Goal: Task Accomplishment & Management: Complete application form

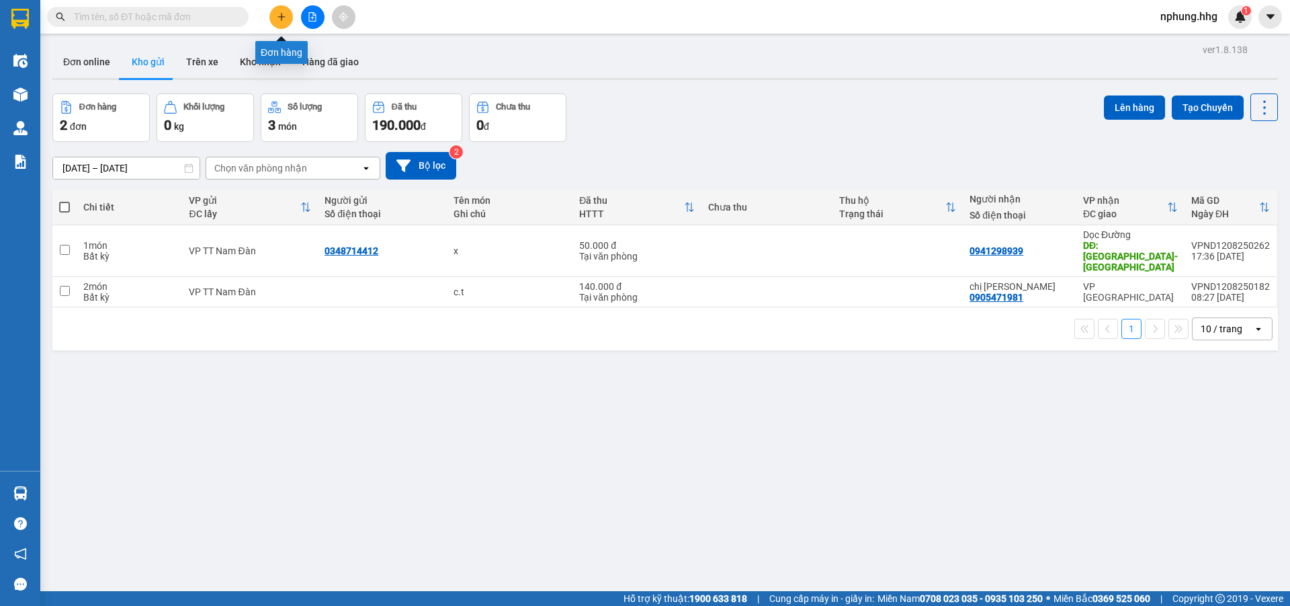
click at [284, 25] on button at bounding box center [282, 17] width 24 height 24
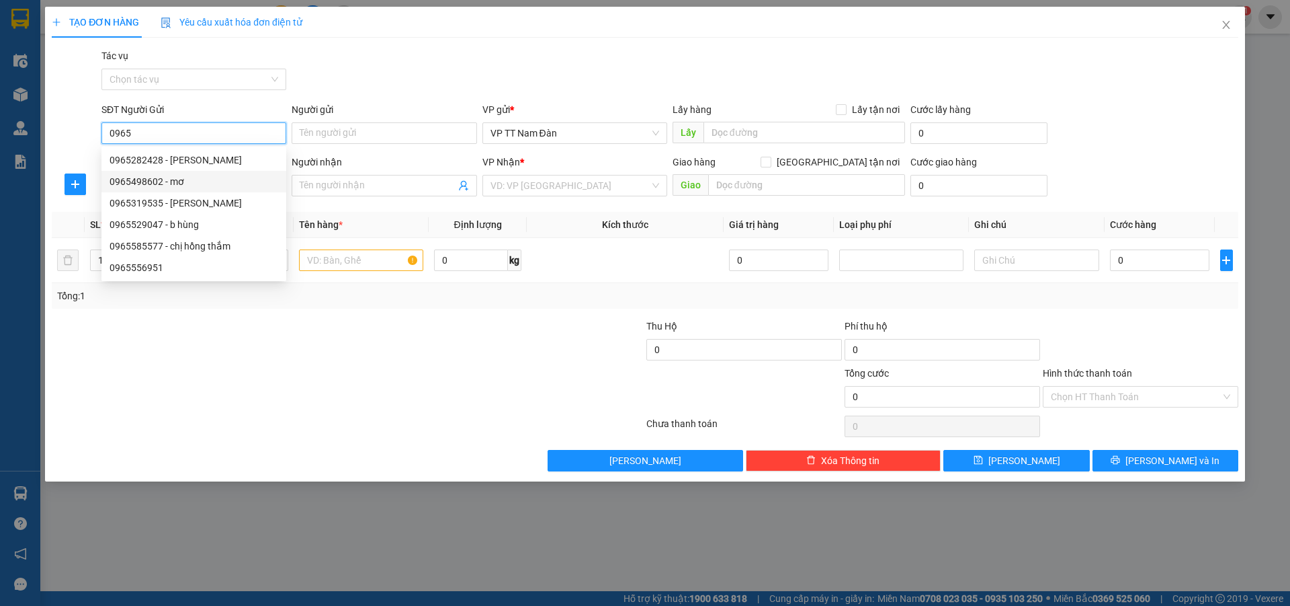
click at [160, 180] on div "0965498602 - mơ" at bounding box center [194, 181] width 169 height 15
type input "0965498602"
type input "mơ"
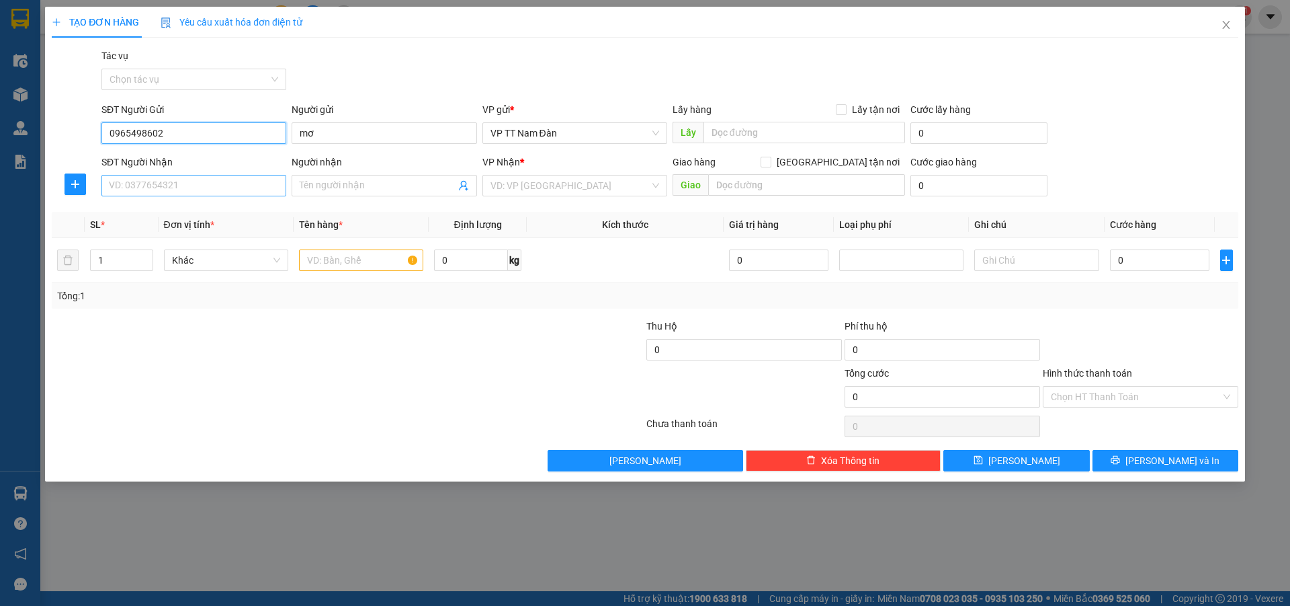
type input "0965498602"
click at [155, 181] on input "SĐT Người Nhận" at bounding box center [193, 186] width 185 height 22
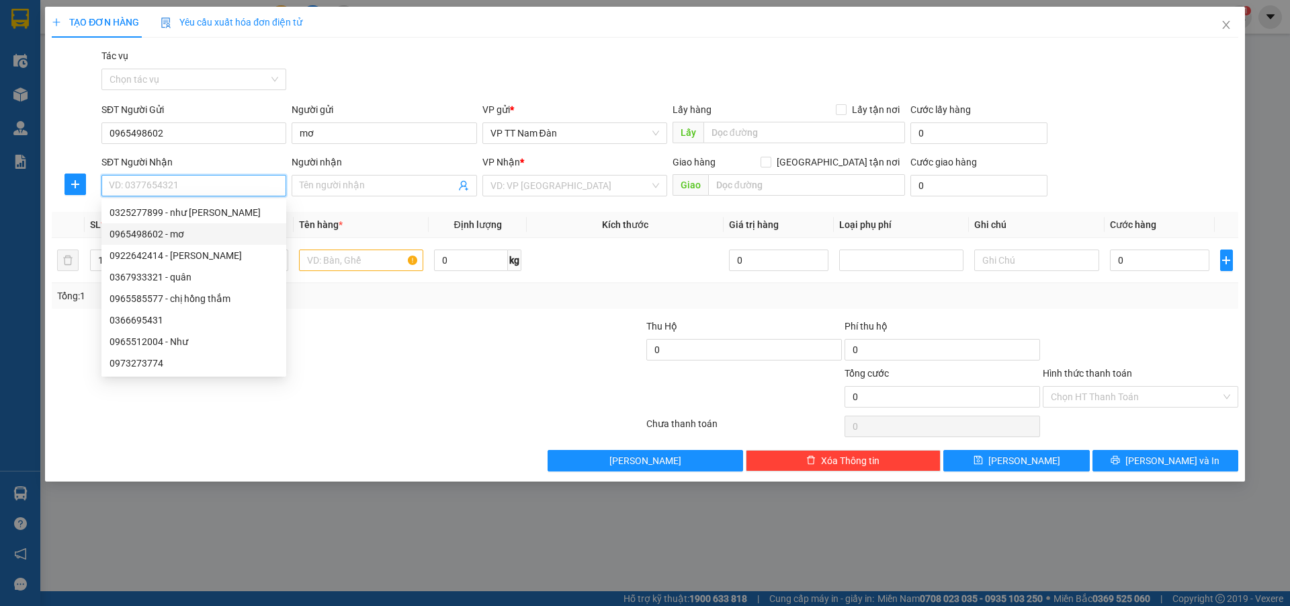
click at [159, 232] on div "0965498602 - mơ" at bounding box center [194, 234] width 169 height 15
type input "0965498602"
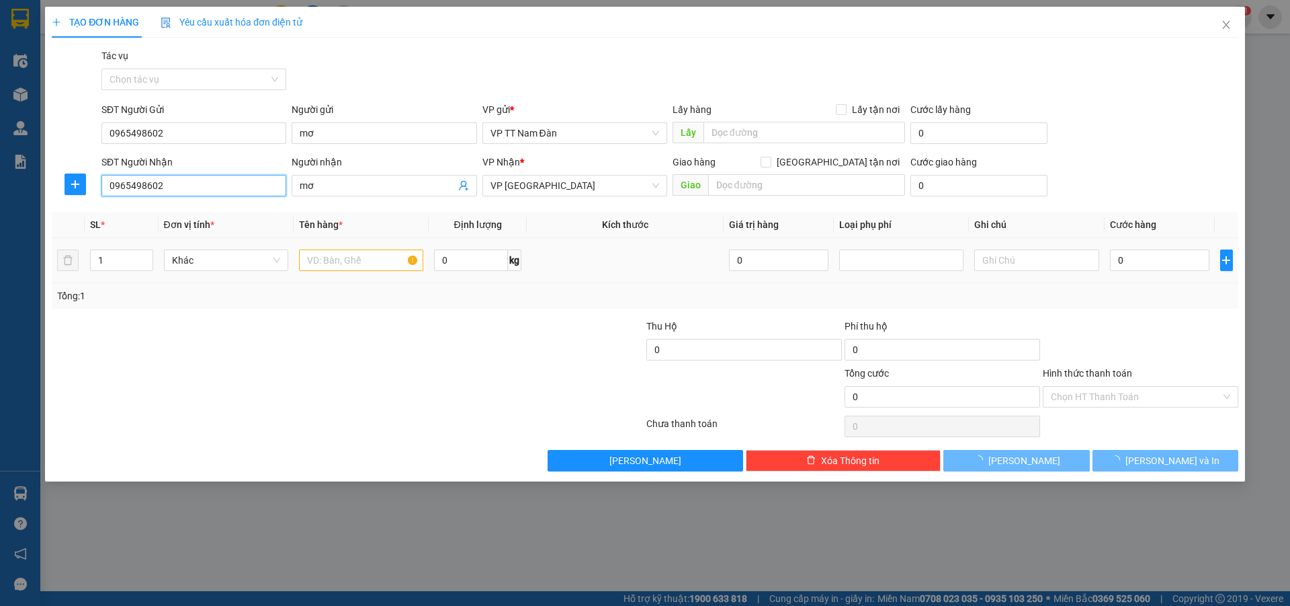
type input "mơ"
click at [363, 259] on input "text" at bounding box center [361, 260] width 124 height 22
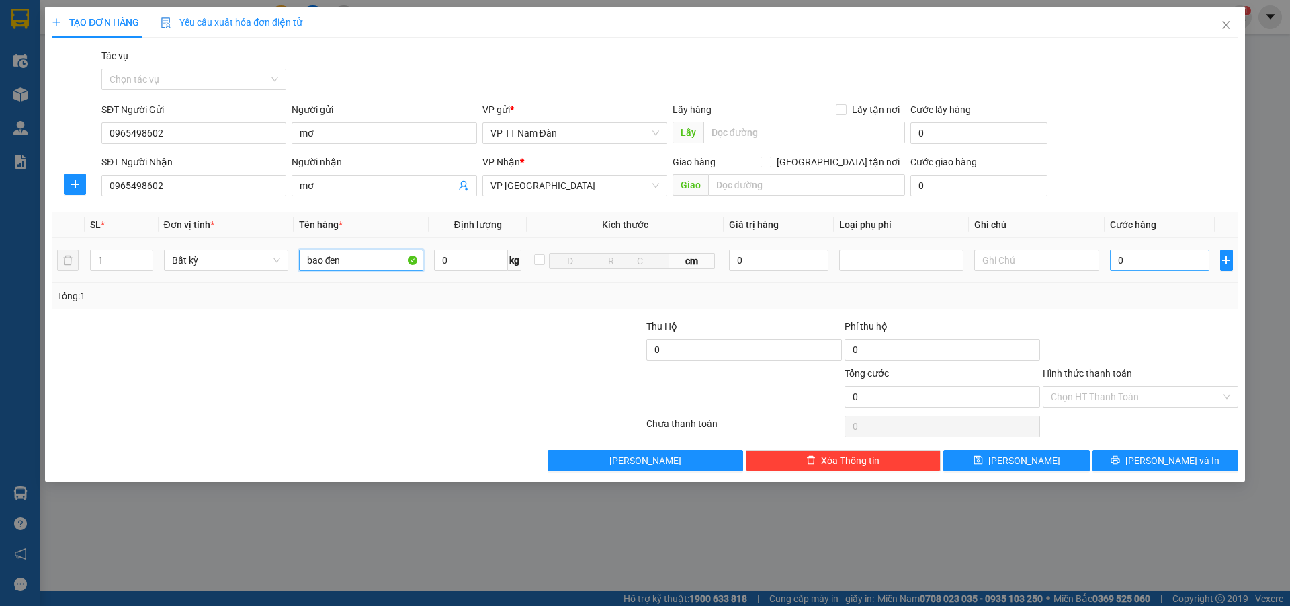
type input "bao đen"
click at [1133, 253] on input "0" at bounding box center [1160, 260] width 100 height 22
type input "1"
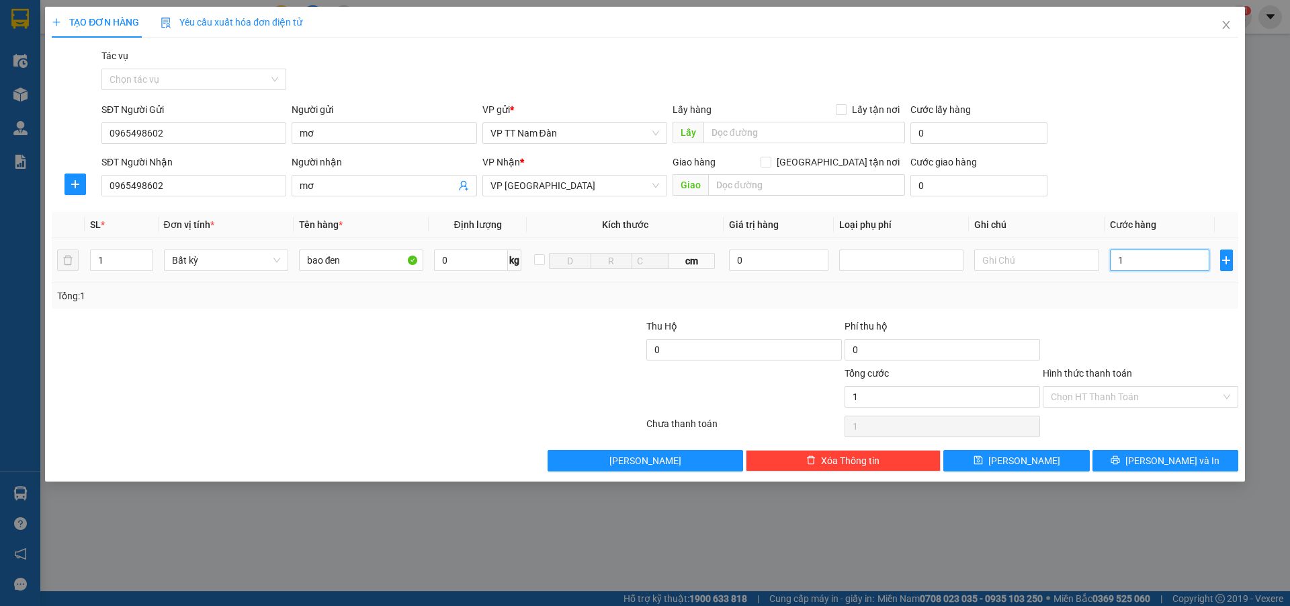
type input "10"
type input "100"
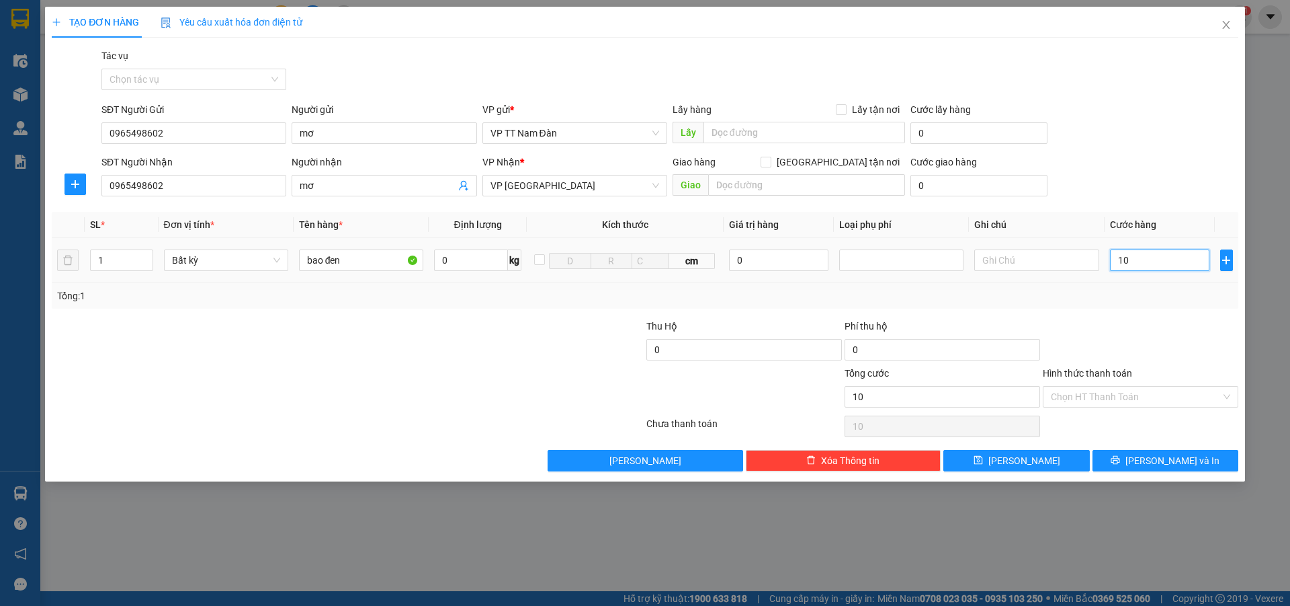
type input "100"
type input "100.000"
click at [1098, 399] on input "Hình thức thanh toán" at bounding box center [1136, 396] width 170 height 20
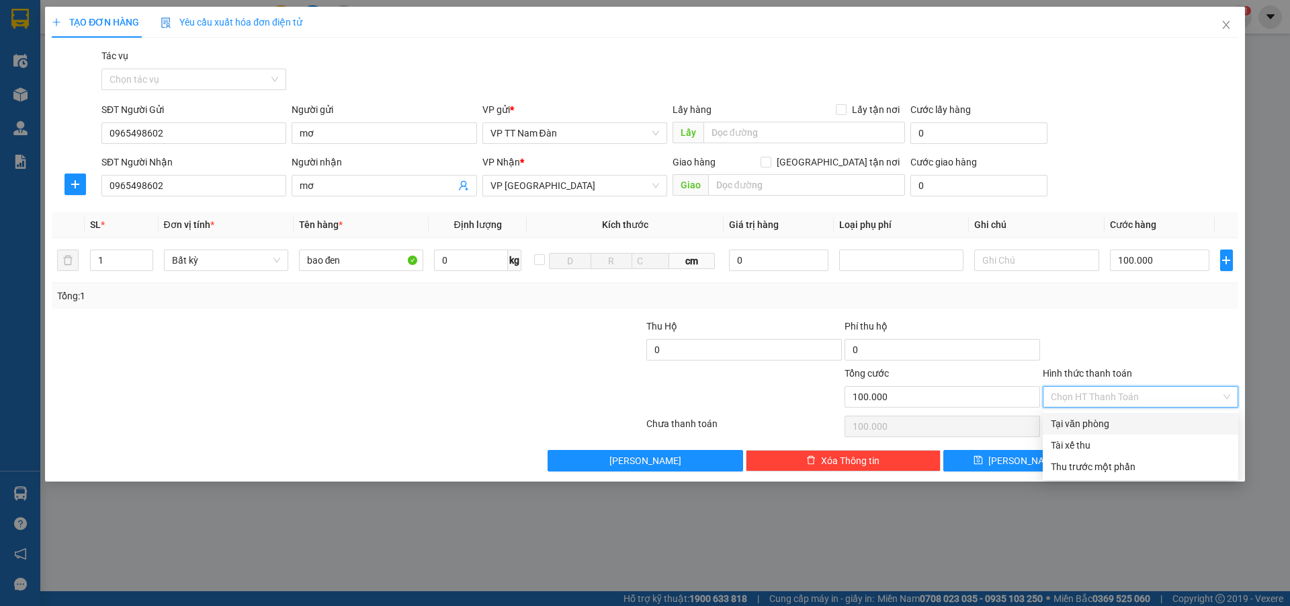
click at [1053, 422] on div "Tại văn phòng" at bounding box center [1140, 423] width 179 height 15
type input "0"
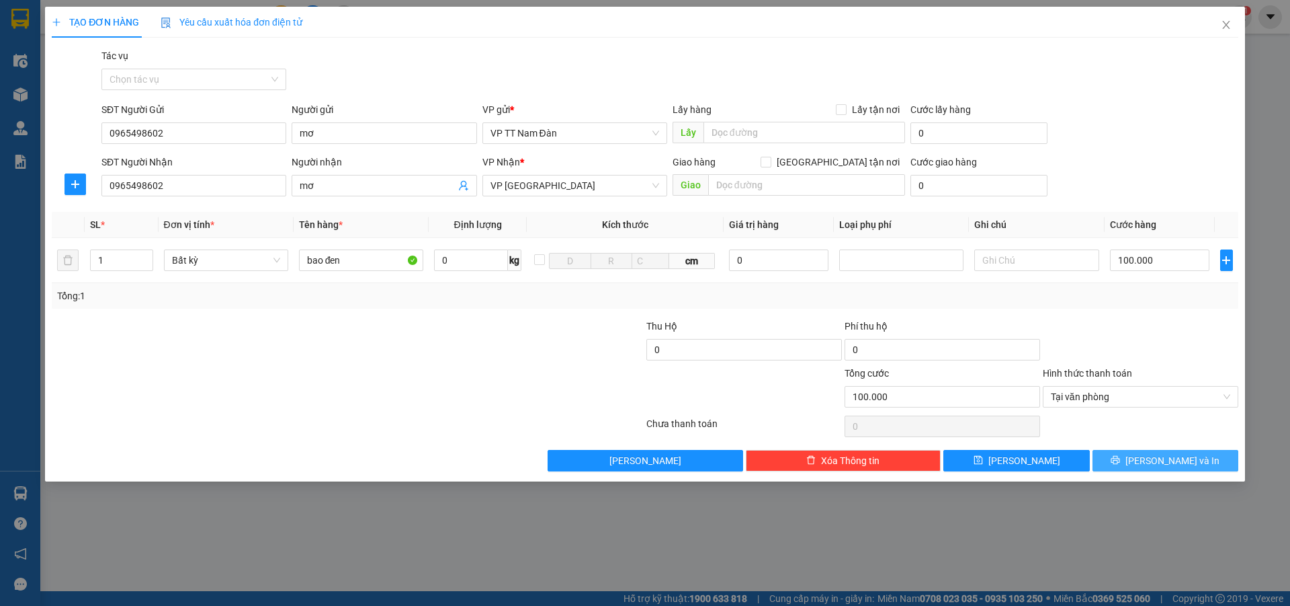
click at [1119, 464] on button "[PERSON_NAME] và In" at bounding box center [1166, 461] width 146 height 22
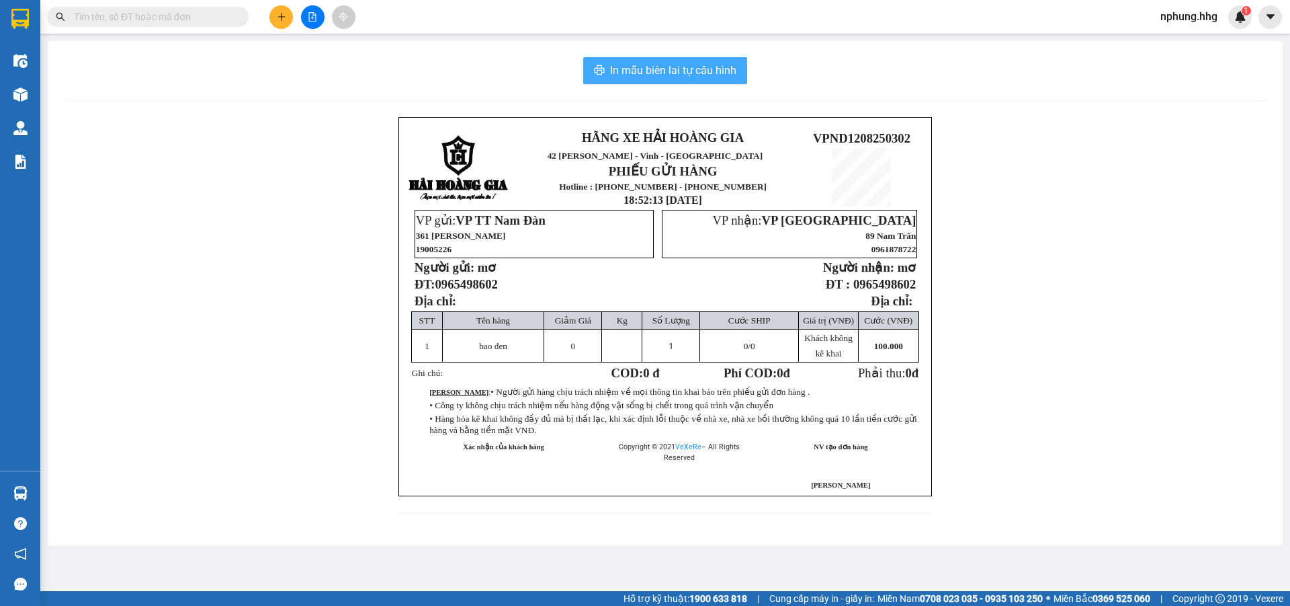
click at [727, 62] on span "In mẫu biên lai tự cấu hình" at bounding box center [673, 70] width 126 height 17
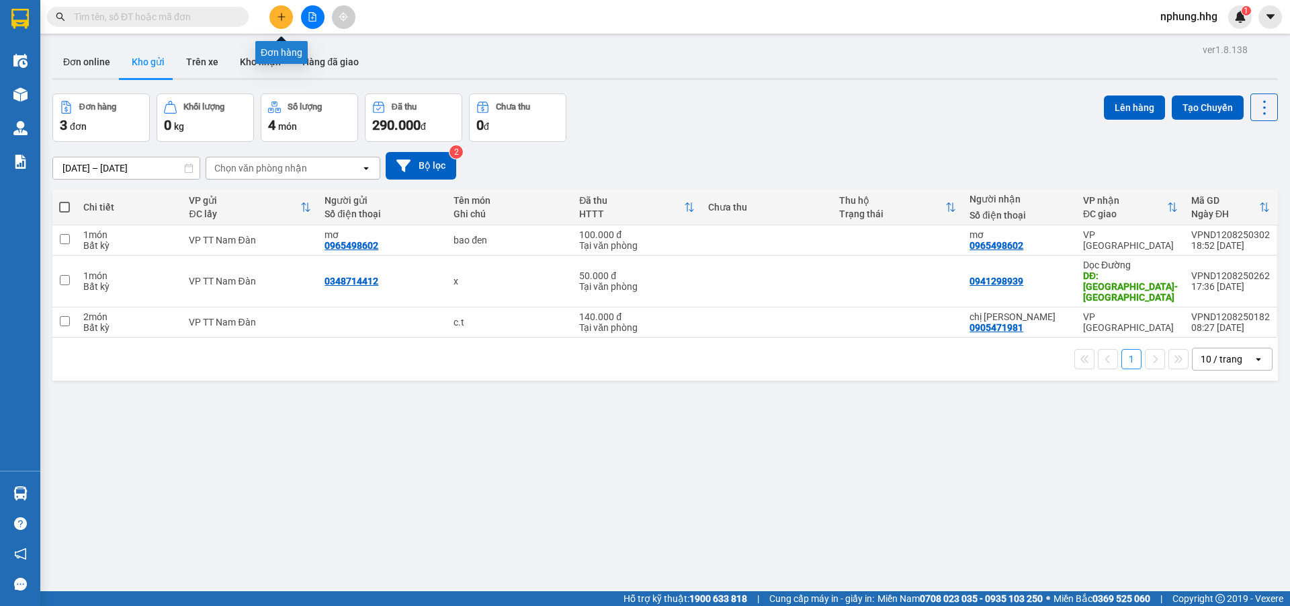
click at [280, 13] on icon "plus" at bounding box center [281, 16] width 9 height 9
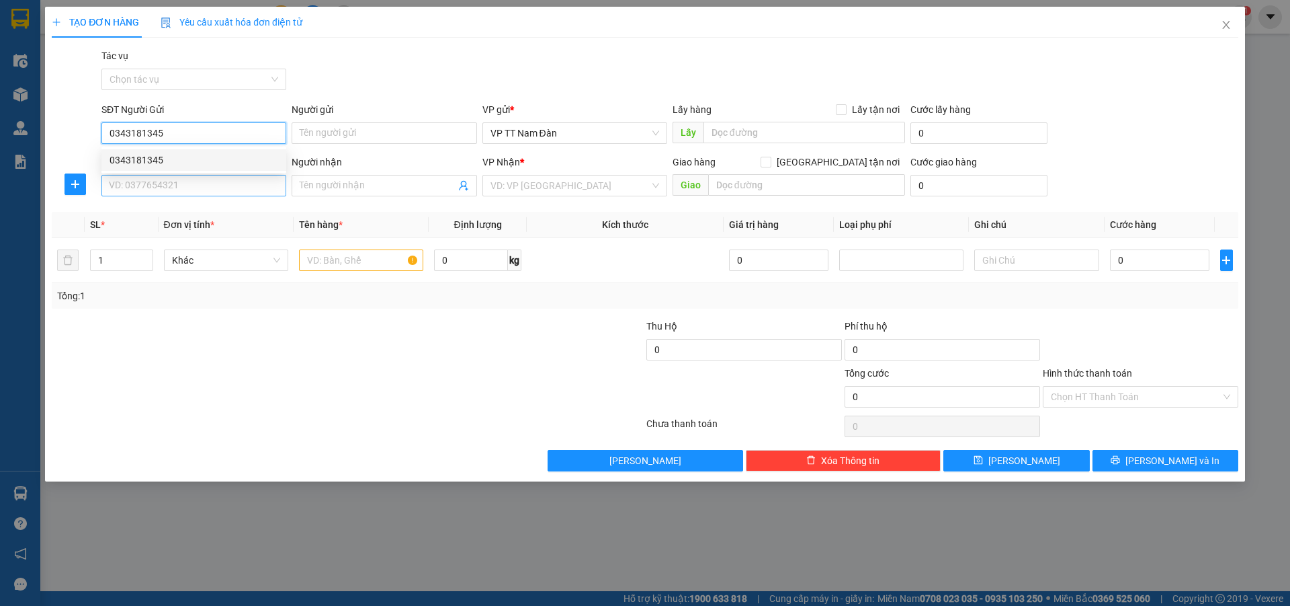
type input "0343181345"
click at [201, 190] on input "SĐT Người Nhận" at bounding box center [193, 186] width 185 height 22
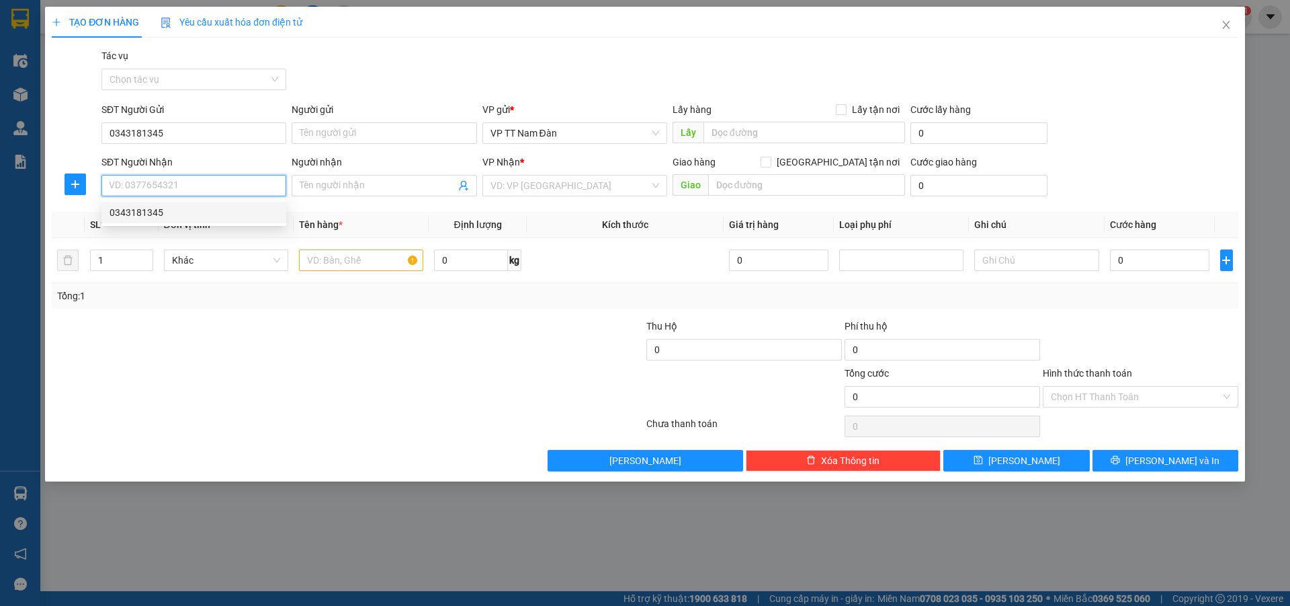
click at [153, 214] on div "0343181345" at bounding box center [194, 212] width 169 height 15
type input "0343181345"
click at [375, 258] on input "text" at bounding box center [361, 260] width 124 height 22
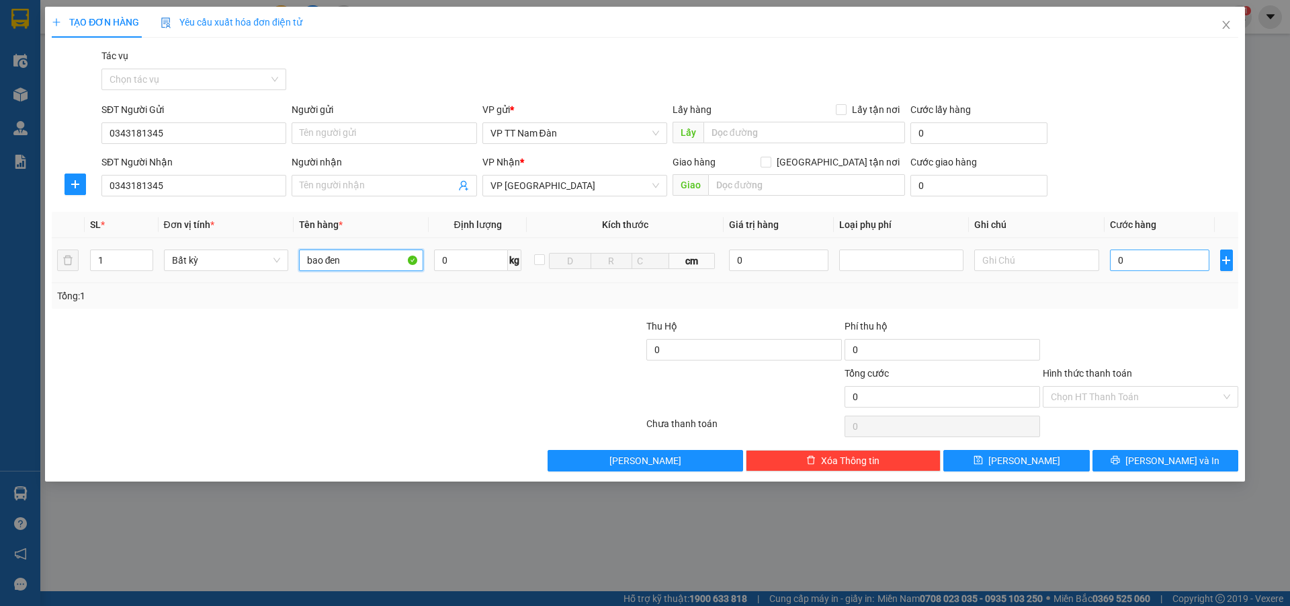
type input "bao đen"
click at [1141, 265] on input "0" at bounding box center [1160, 260] width 100 height 22
type input "7"
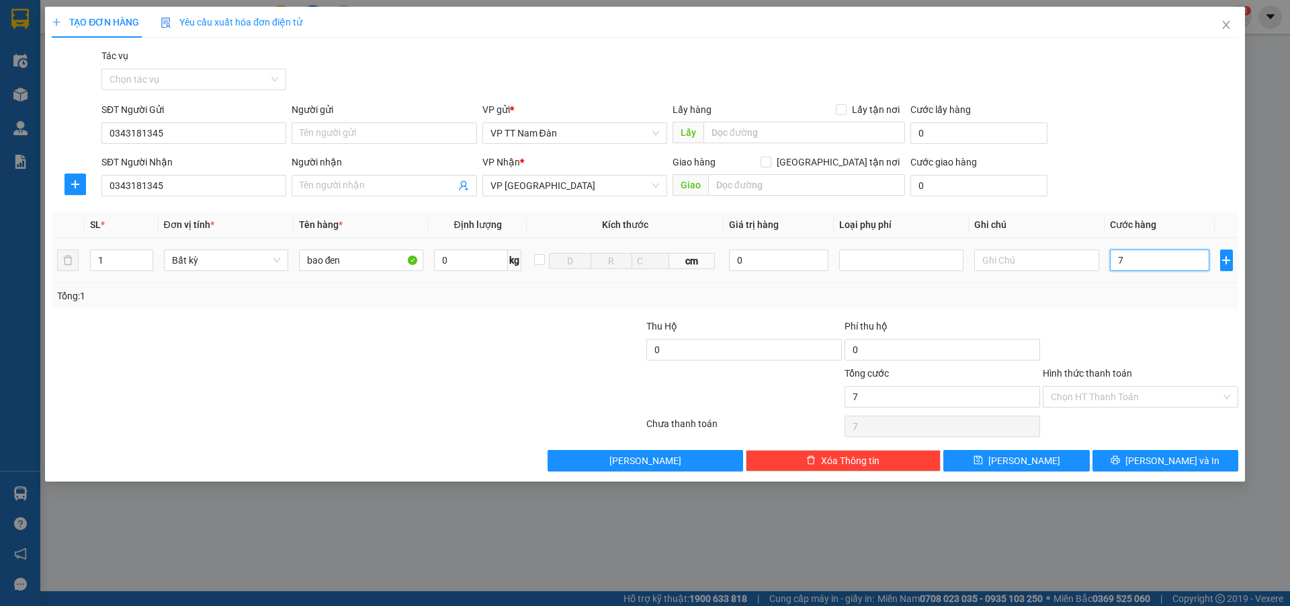
type input "70"
click at [1107, 393] on input "Hình thức thanh toán" at bounding box center [1136, 396] width 170 height 20
type input "70.000"
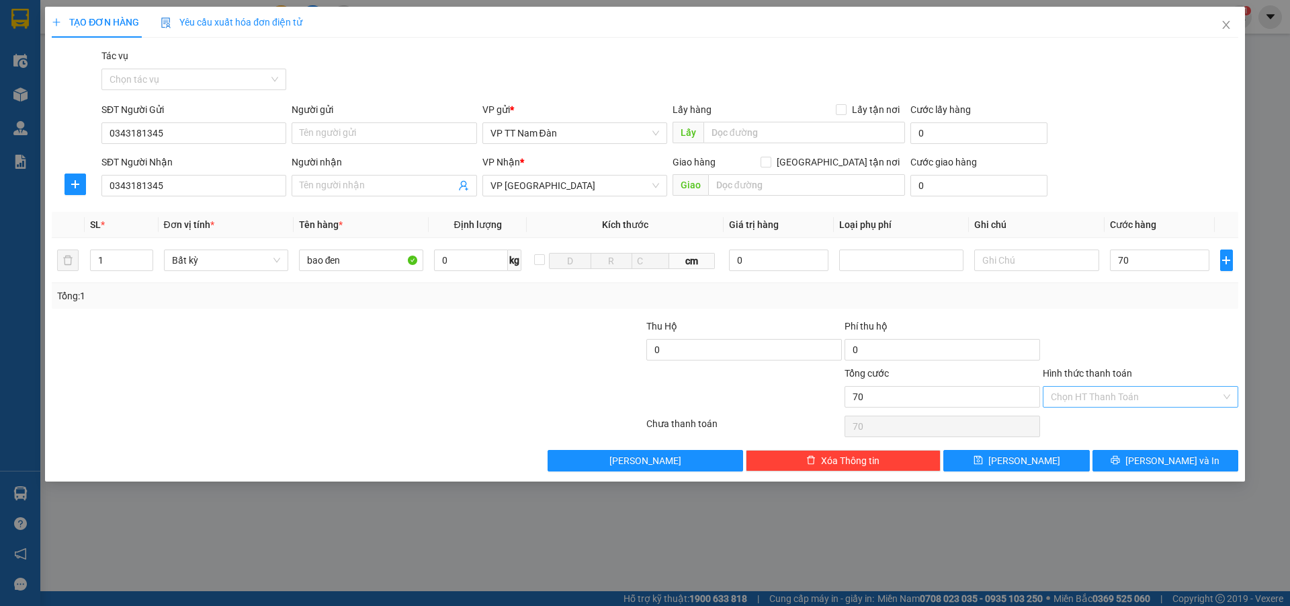
type input "70.000"
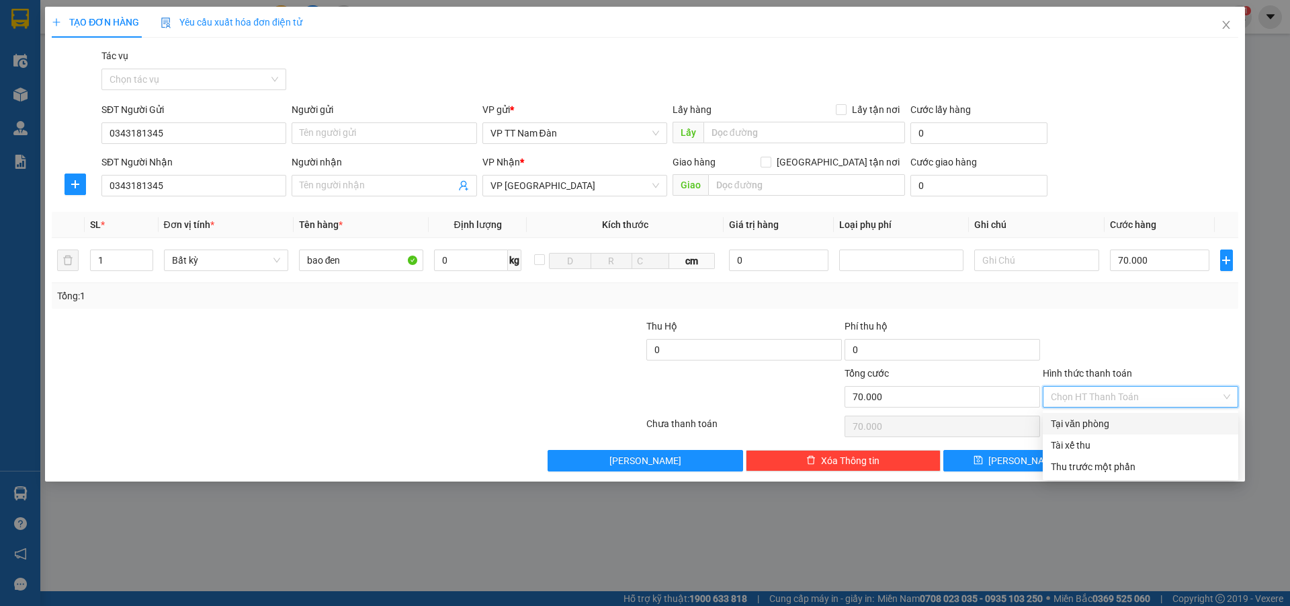
click at [1092, 425] on div "Tại văn phòng" at bounding box center [1140, 423] width 179 height 15
type input "0"
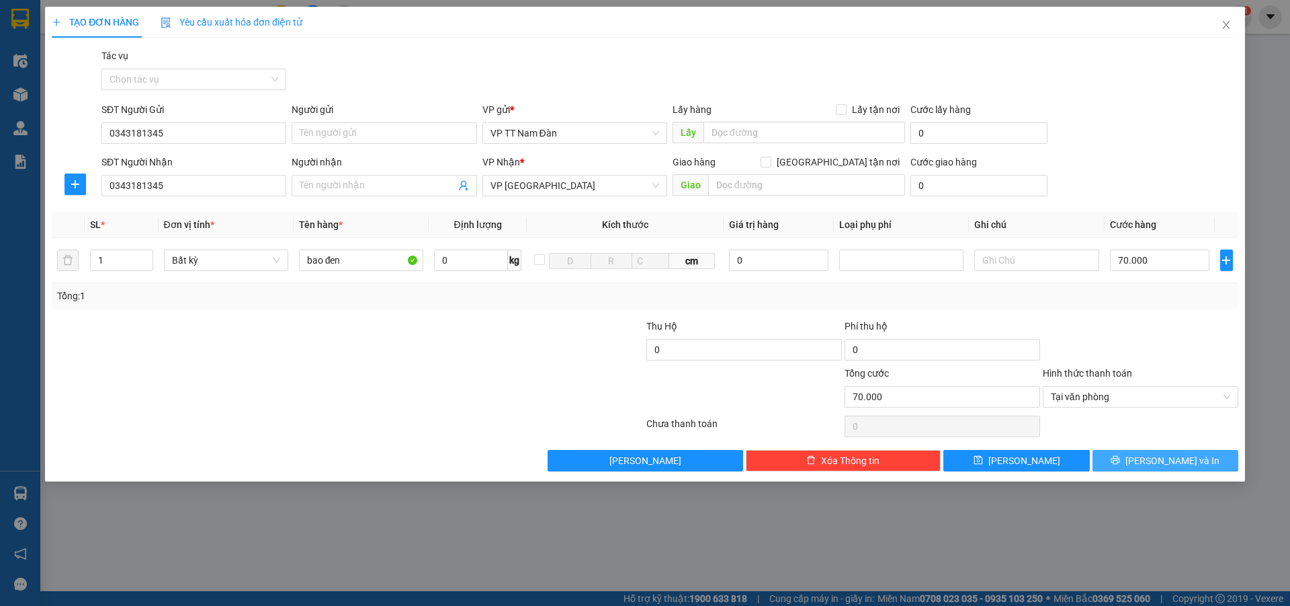
click at [1166, 461] on span "[PERSON_NAME] và In" at bounding box center [1173, 460] width 94 height 15
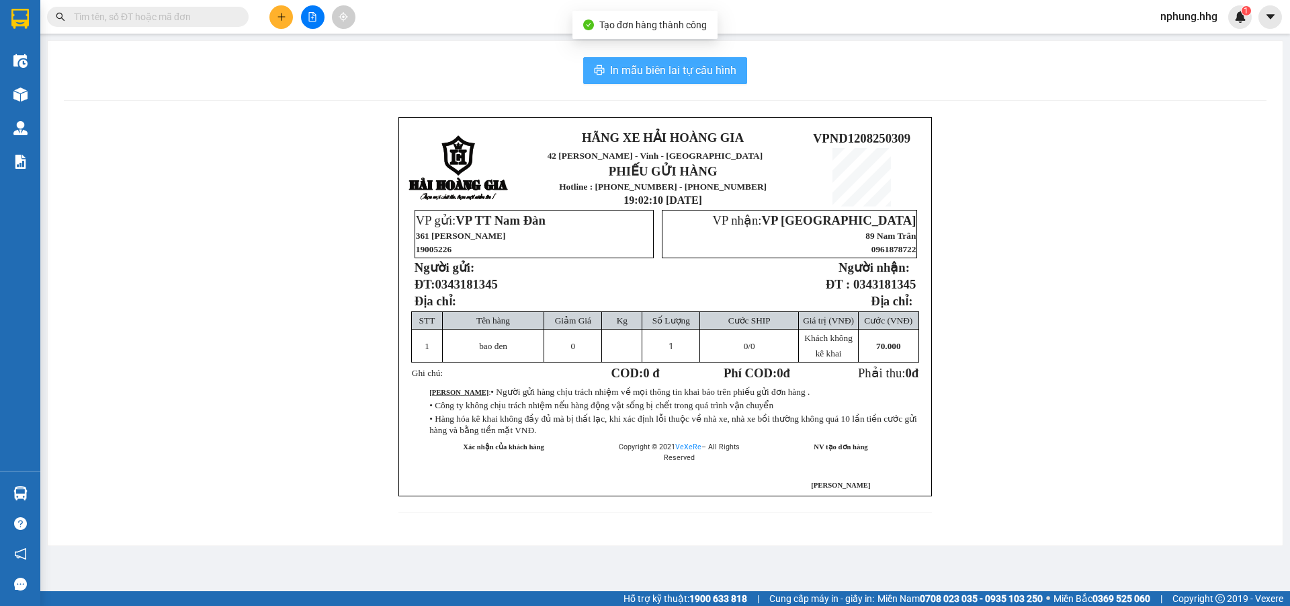
click at [677, 69] on span "In mẫu biên lai tự cấu hình" at bounding box center [673, 70] width 126 height 17
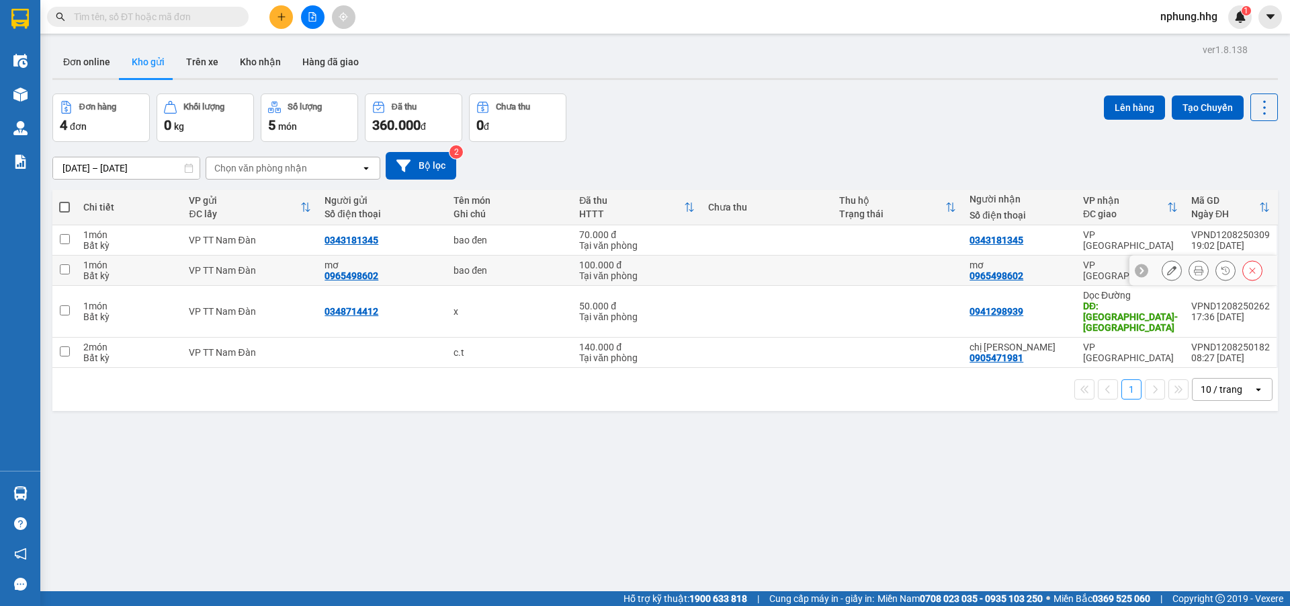
click at [968, 255] on td "mơ 0965498602" at bounding box center [1020, 270] width 114 height 30
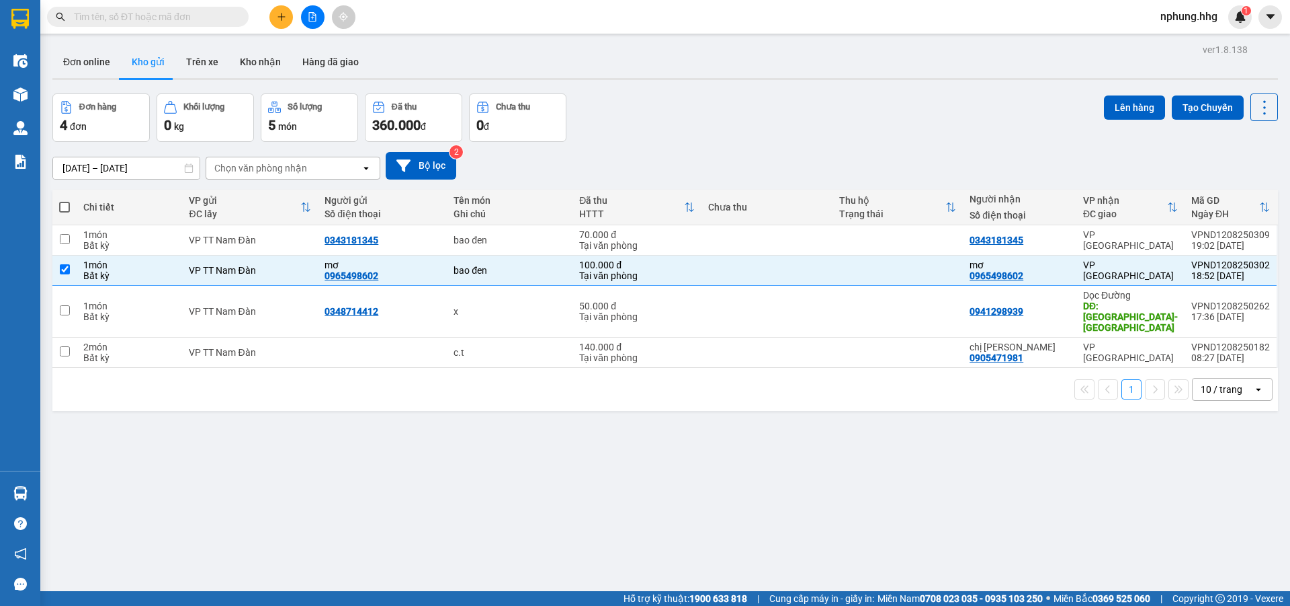
checkbox input "true"
